Goal: Information Seeking & Learning: Learn about a topic

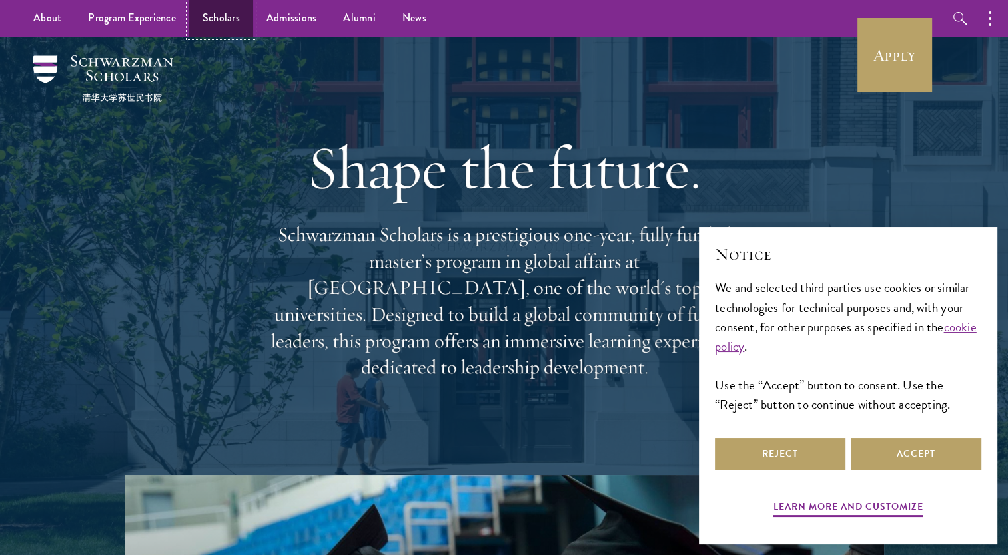
click at [209, 9] on link "Scholars" at bounding box center [221, 18] width 64 height 37
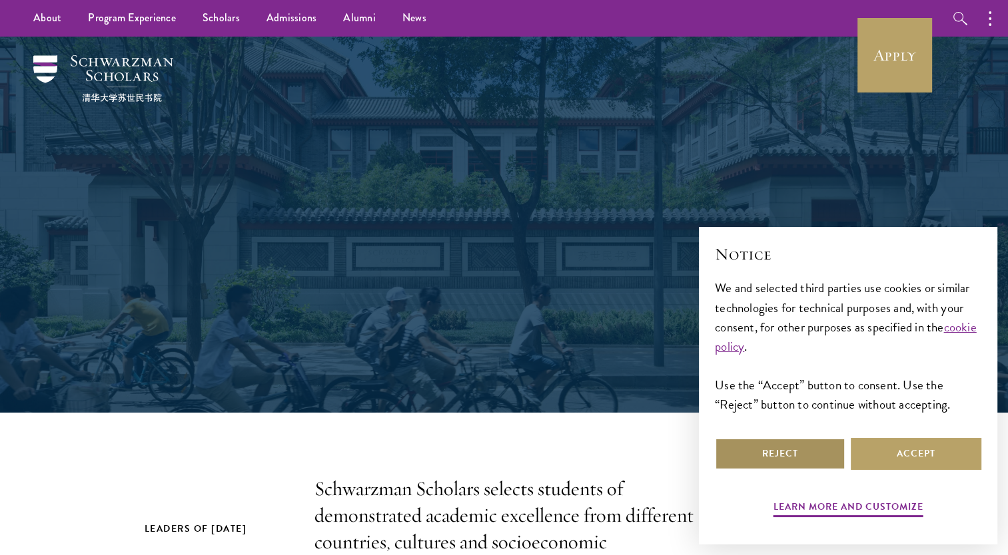
click at [790, 465] on button "Reject" at bounding box center [780, 454] width 131 height 32
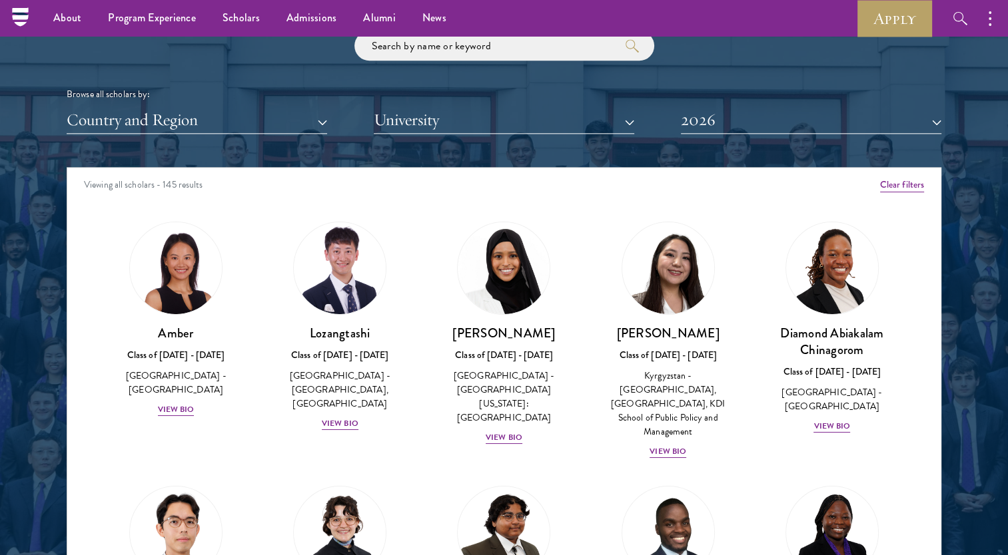
scroll to position [1601, 0]
click at [348, 296] on img at bounding box center [339, 268] width 101 height 101
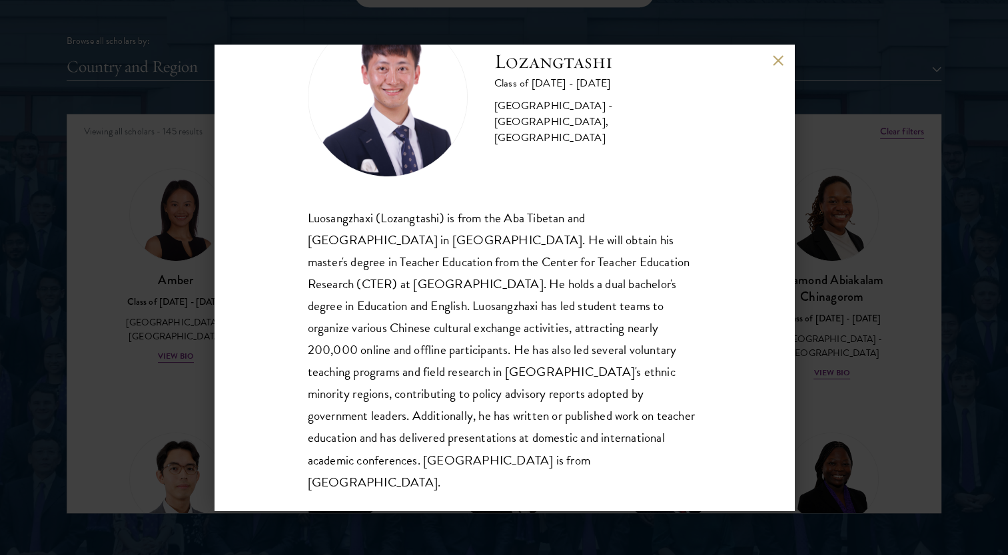
scroll to position [1658, 0]
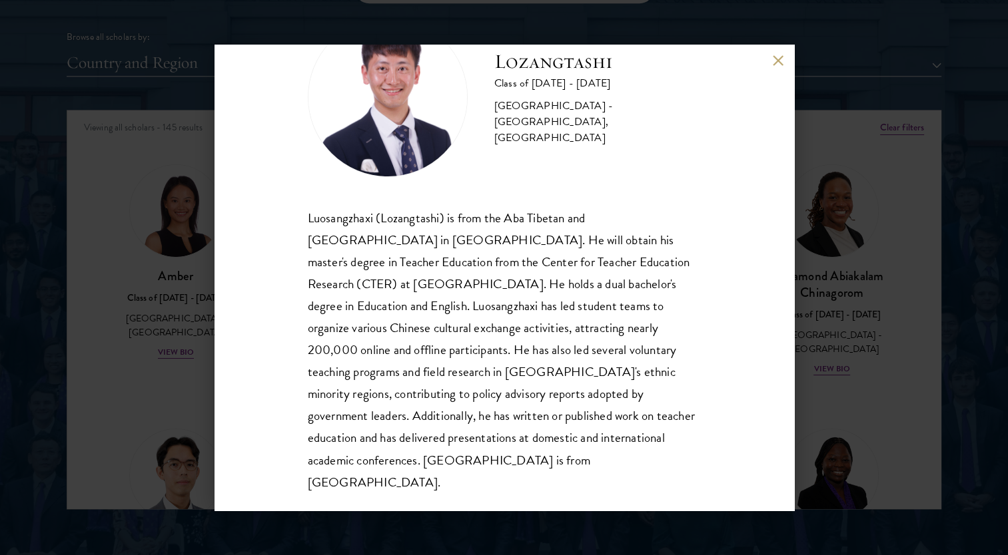
click at [860, 228] on div "Lozangtashi Class of [DATE] - [DATE] [GEOGRAPHIC_DATA] - [GEOGRAPHIC_DATA], [GE…" at bounding box center [504, 277] width 1008 height 555
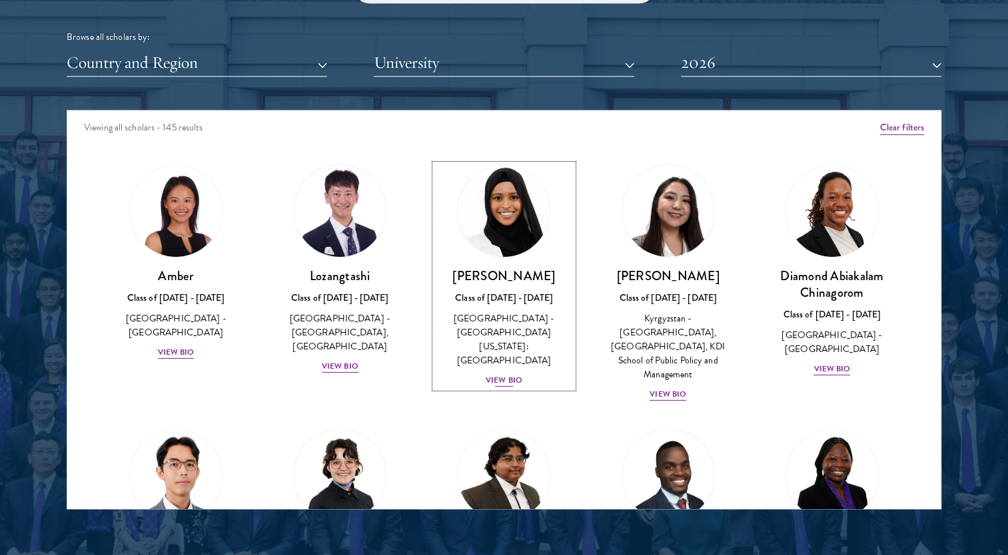
click at [484, 206] on img at bounding box center [503, 210] width 101 height 101
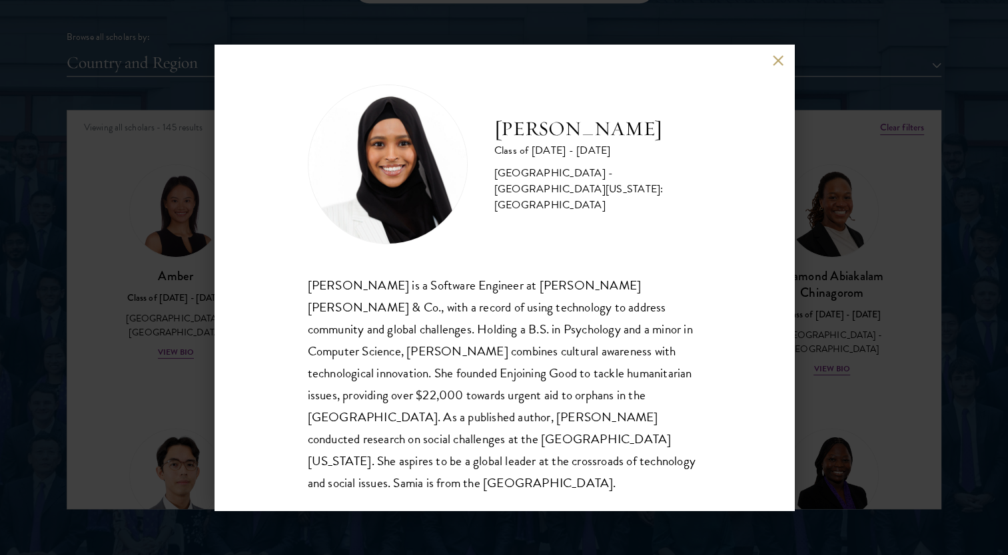
scroll to position [1, 0]
click at [825, 292] on div "[PERSON_NAME] Class of [DATE] - [DATE] [GEOGRAPHIC_DATA] - [GEOGRAPHIC_DATA][US…" at bounding box center [504, 277] width 1008 height 555
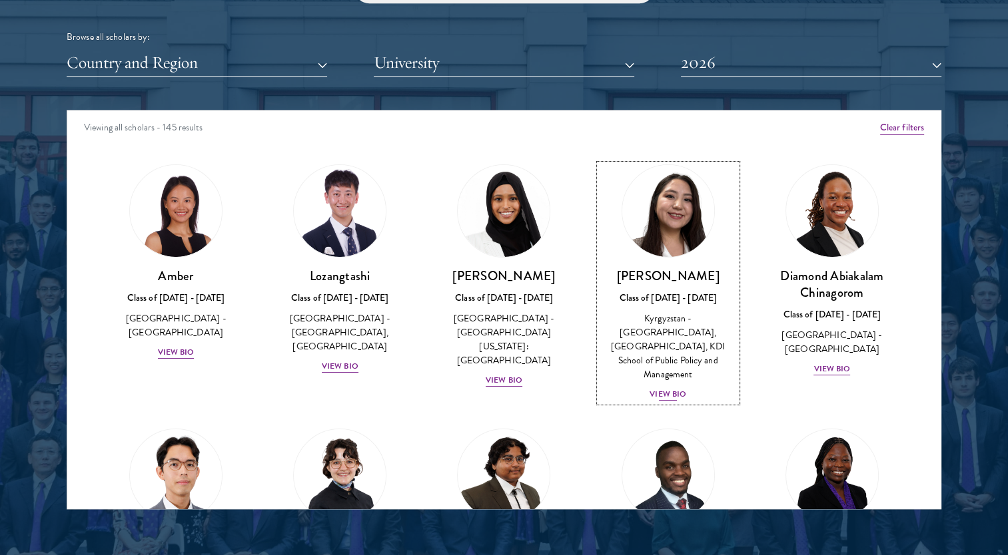
click at [666, 217] on img at bounding box center [667, 210] width 101 height 101
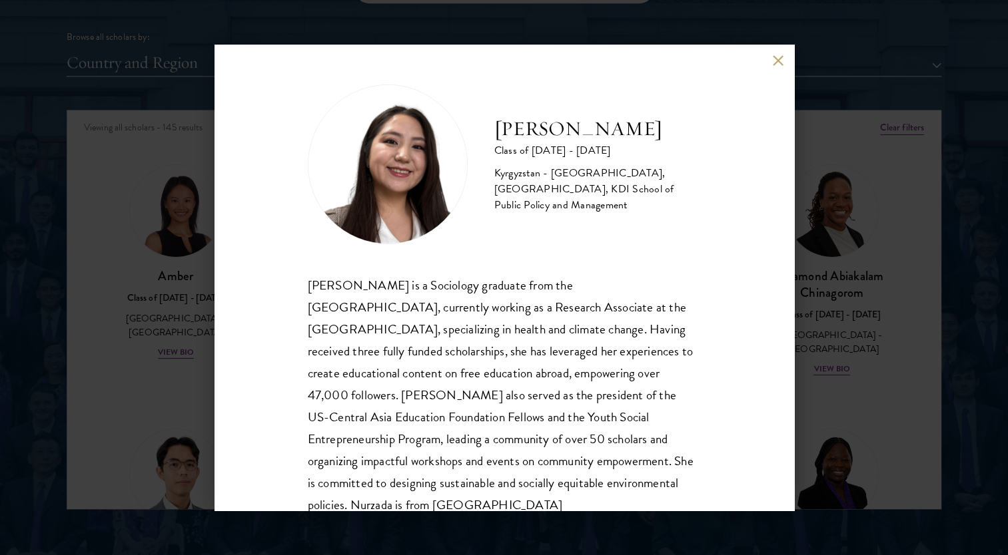
scroll to position [45, 0]
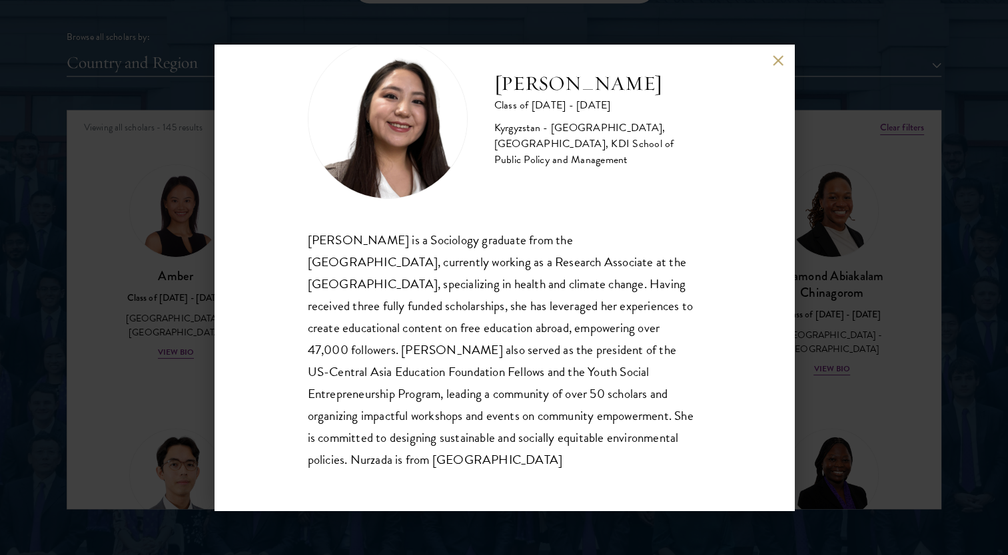
click at [862, 380] on div "Nurzada Abdivalieva Class of [DATE] - [DATE] [GEOGRAPHIC_DATA] - [GEOGRAPHIC_DA…" at bounding box center [504, 277] width 1008 height 555
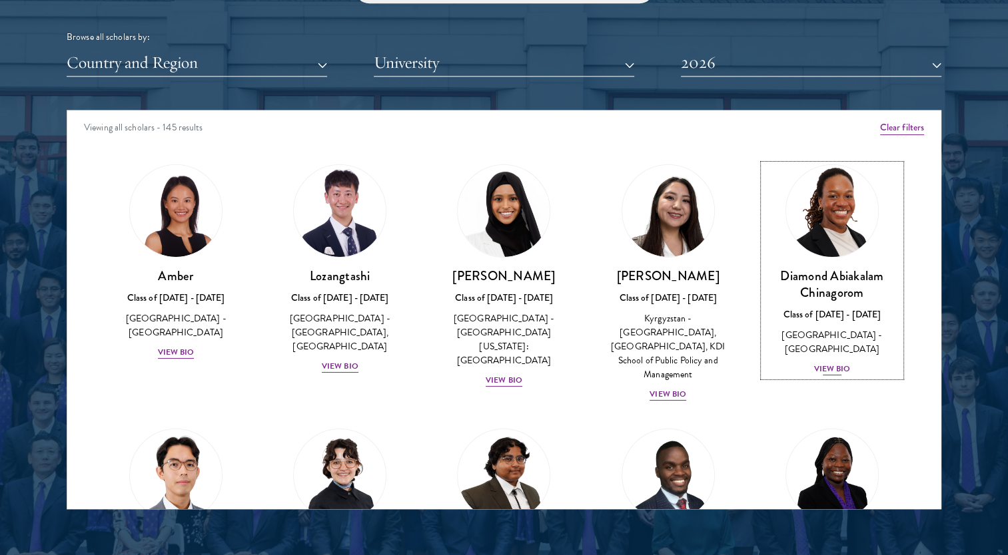
click at [833, 236] on img at bounding box center [831, 210] width 101 height 101
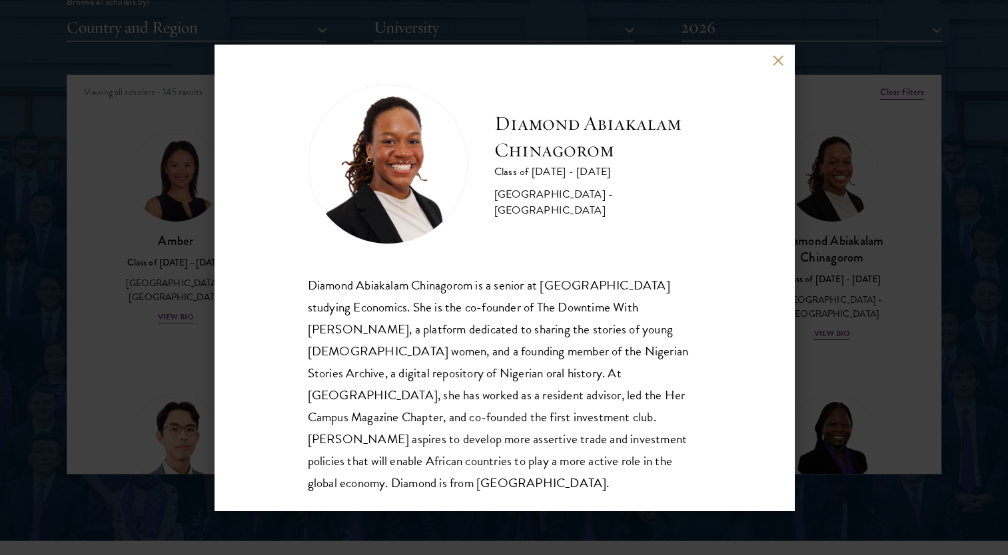
scroll to position [1694, 0]
click at [818, 317] on div "Diamond Abiakalam [GEOGRAPHIC_DATA] Class of [DATE] - [DATE] [GEOGRAPHIC_DATA] …" at bounding box center [504, 277] width 1008 height 555
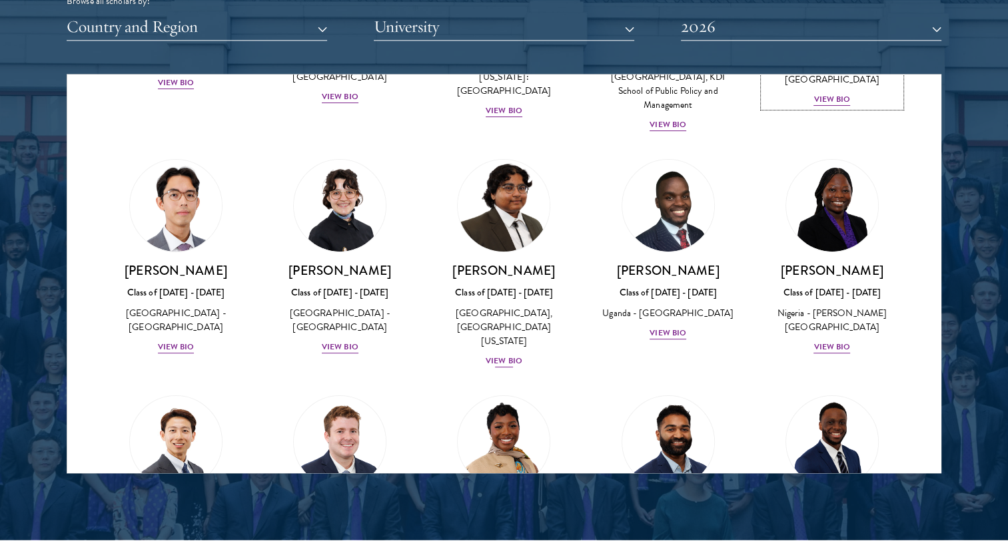
scroll to position [234, 0]
click at [507, 241] on link "[PERSON_NAME] Class of [DATE] - [DATE] [GEOGRAPHIC_DATA] - [GEOGRAPHIC_DATA], […" at bounding box center [503, 263] width 137 height 210
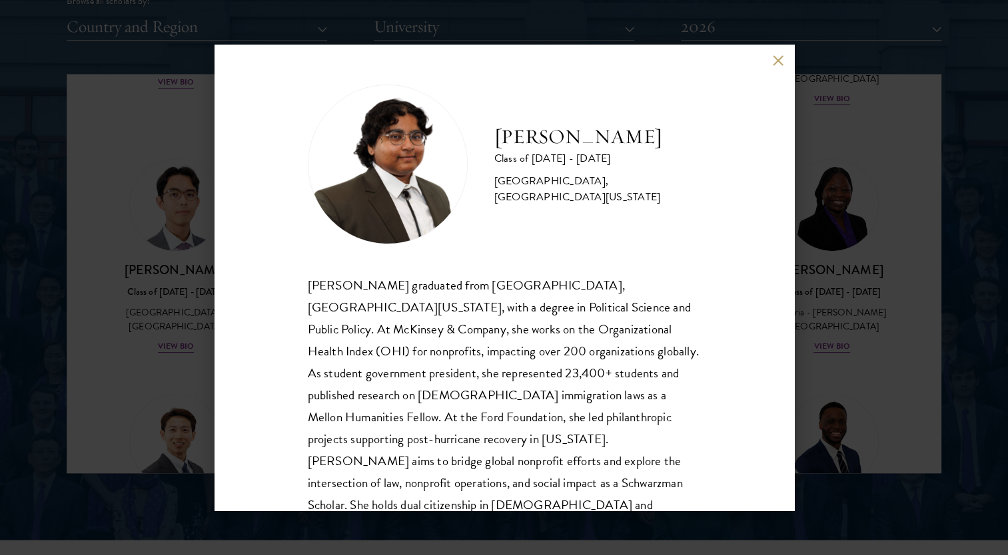
scroll to position [45, 0]
